Goal: Find contact information: Find contact information

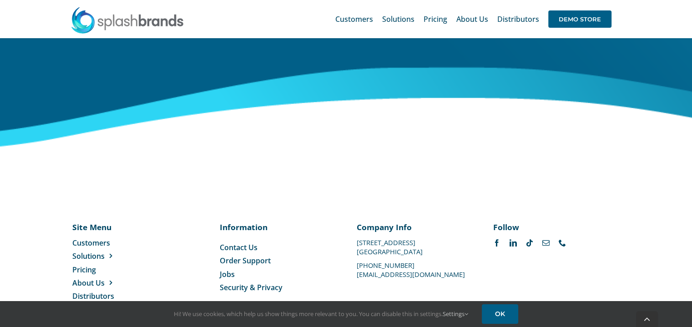
scroll to position [3809, 0]
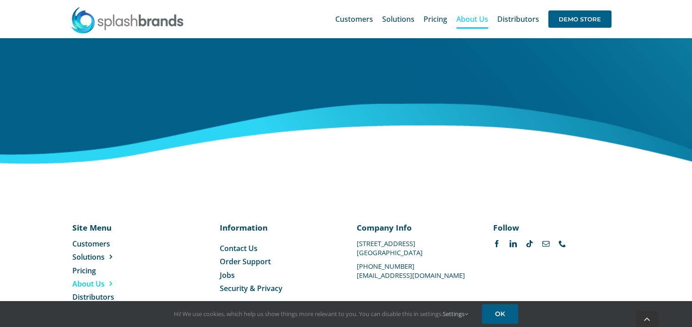
scroll to position [1498, 0]
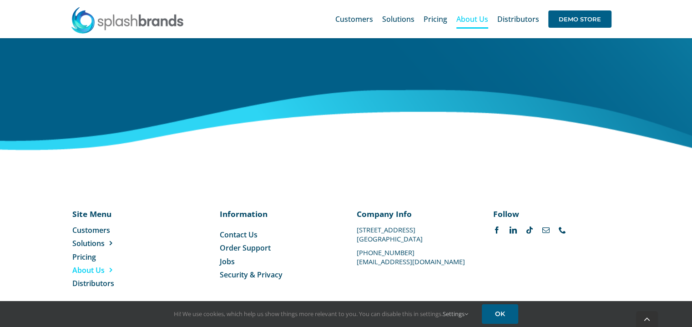
click at [247, 229] on span "Contact Us" at bounding box center [239, 234] width 38 height 10
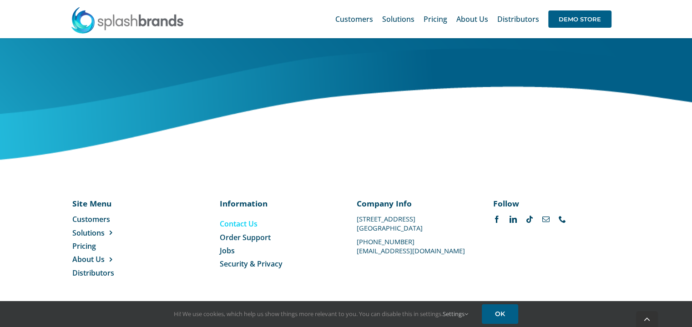
scroll to position [510, 0]
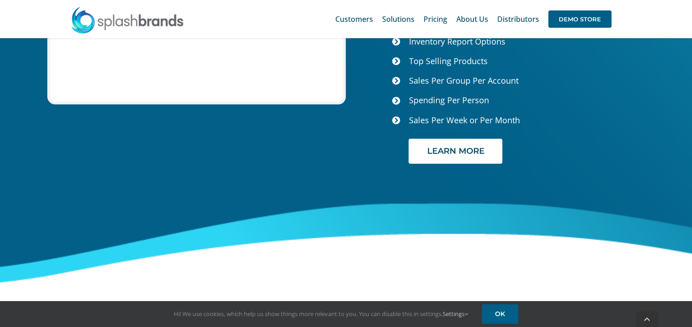
scroll to position [3809, 0]
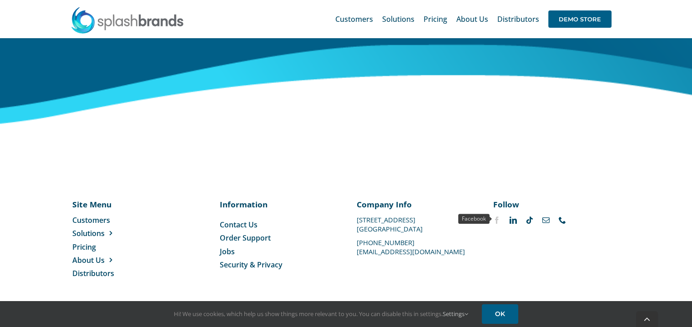
click at [496, 219] on link "facebook" at bounding box center [496, 219] width 7 height 7
